Goal: Check status: Check status

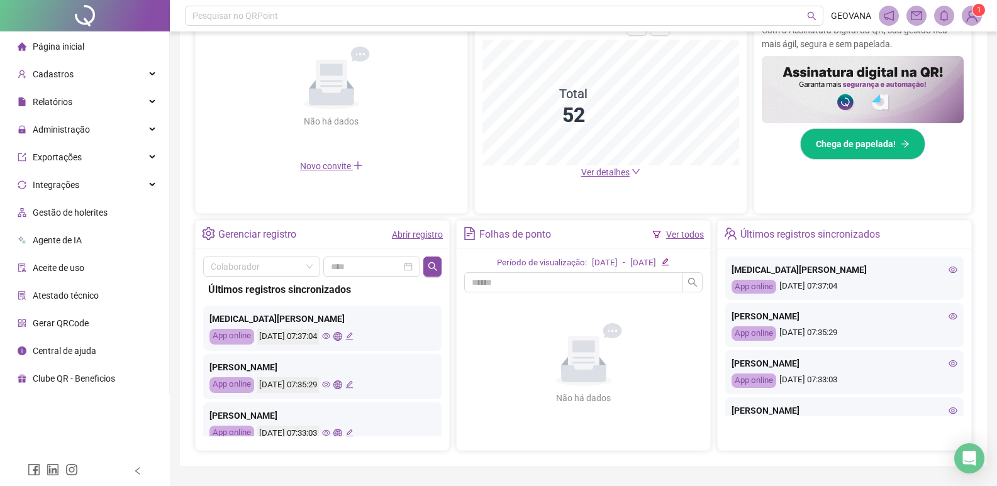
scroll to position [270, 0]
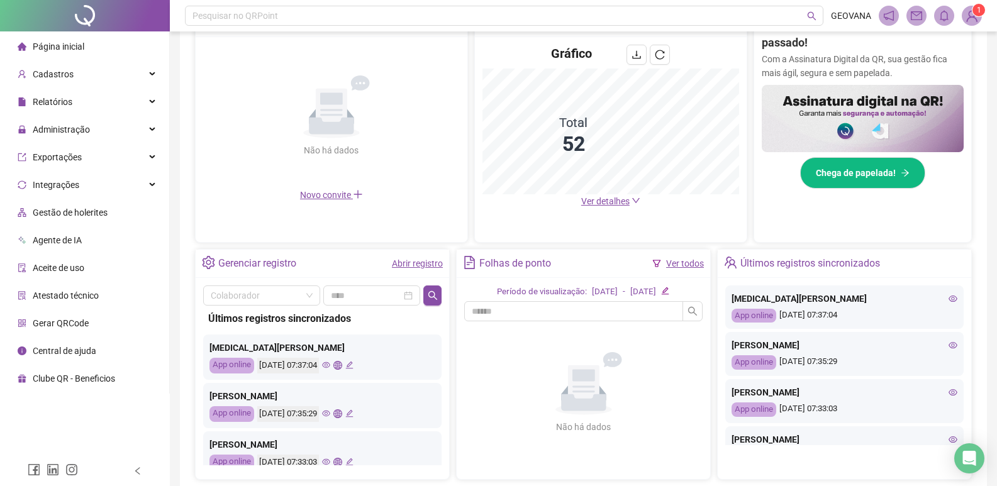
click at [393, 262] on link "Abrir registro" at bounding box center [417, 264] width 51 height 10
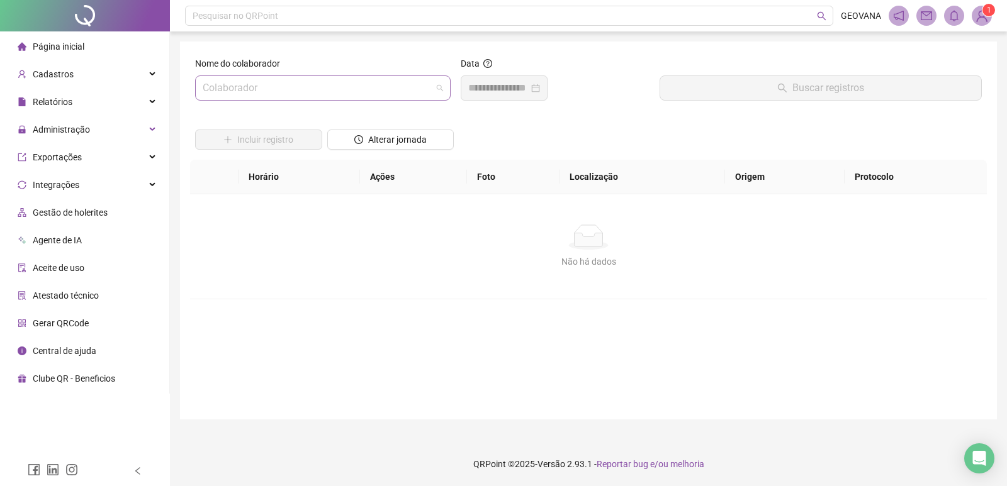
click at [286, 84] on input "search" at bounding box center [317, 88] width 229 height 24
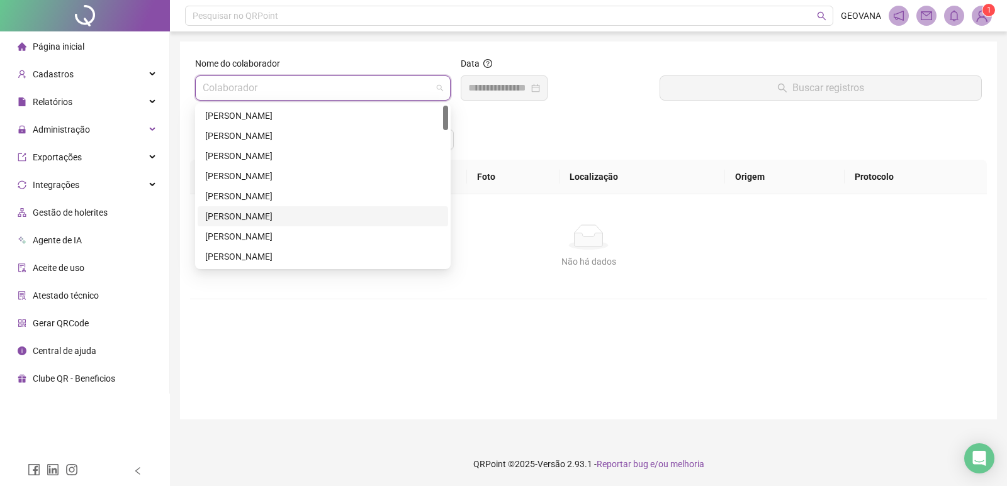
click at [233, 211] on div "[PERSON_NAME]" at bounding box center [322, 217] width 235 height 14
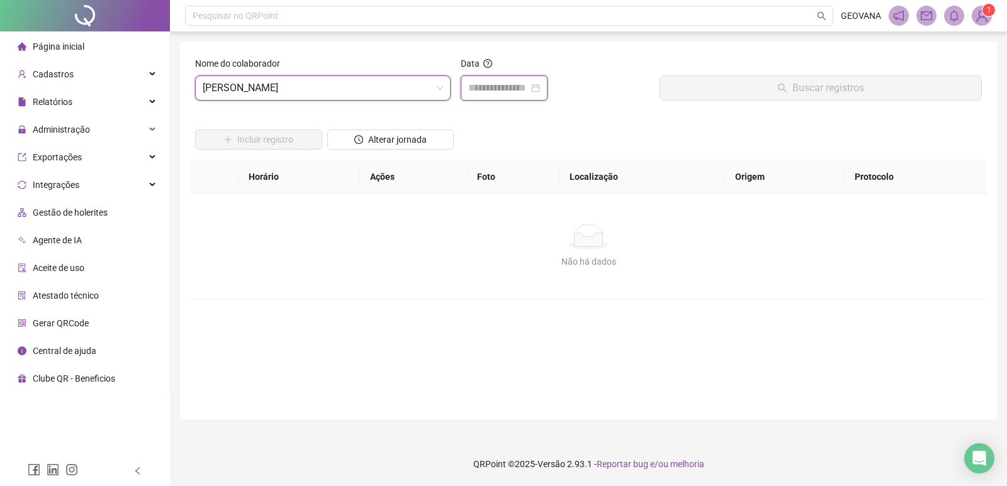
click at [498, 91] on input at bounding box center [498, 88] width 60 height 15
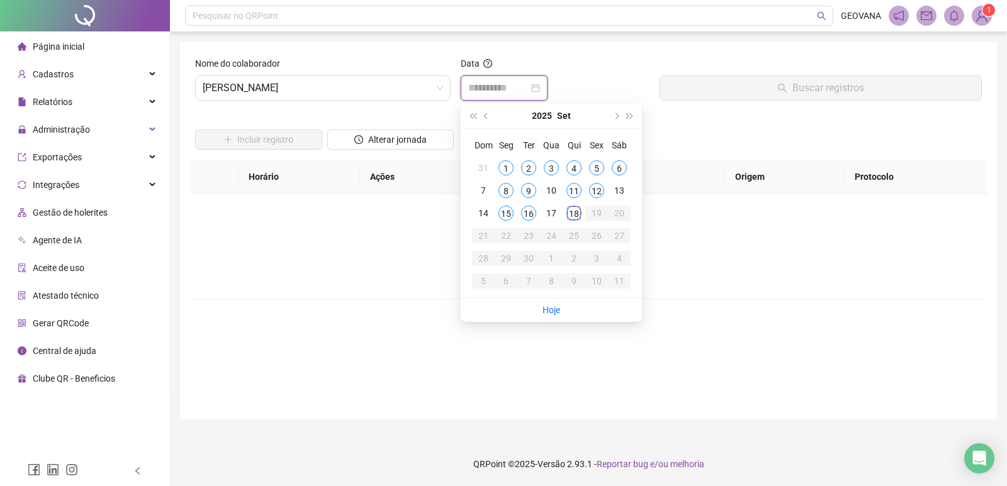
type input "**********"
click at [577, 216] on div "18" at bounding box center [573, 213] width 15 height 15
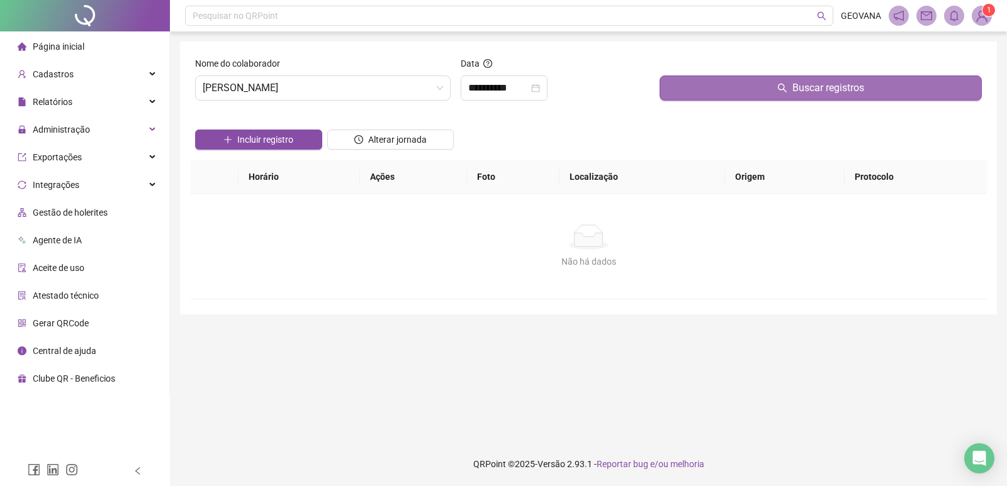
click at [727, 87] on button "Buscar registros" at bounding box center [820, 88] width 322 height 25
